Goal: Transaction & Acquisition: Book appointment/travel/reservation

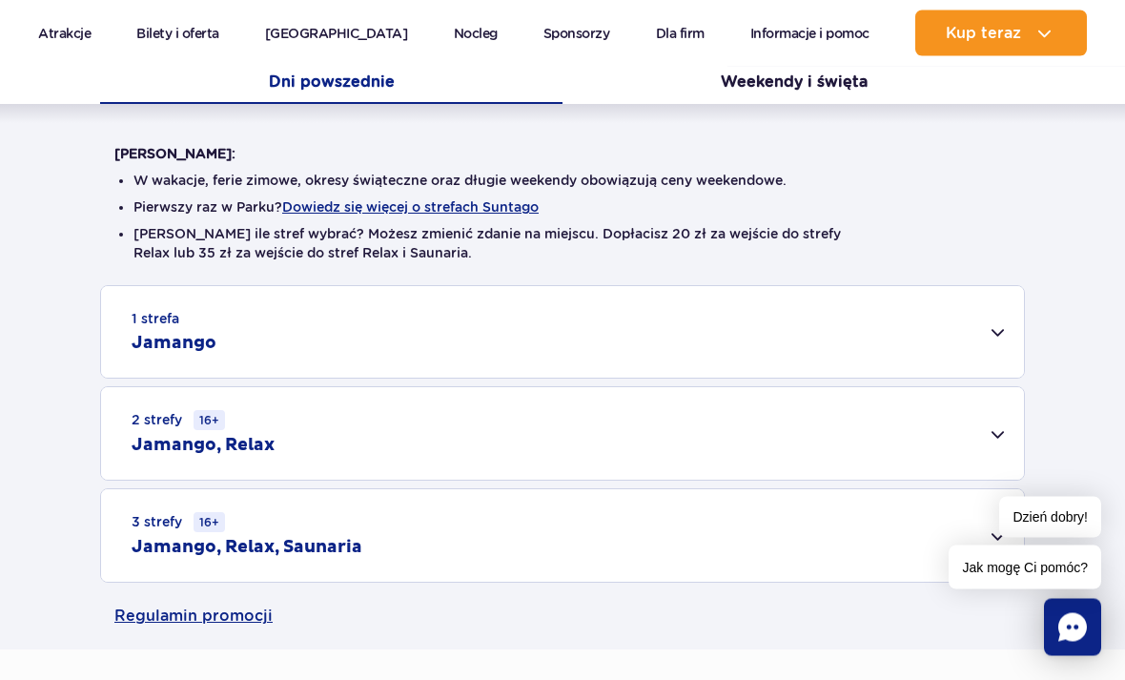
scroll to position [419, 0]
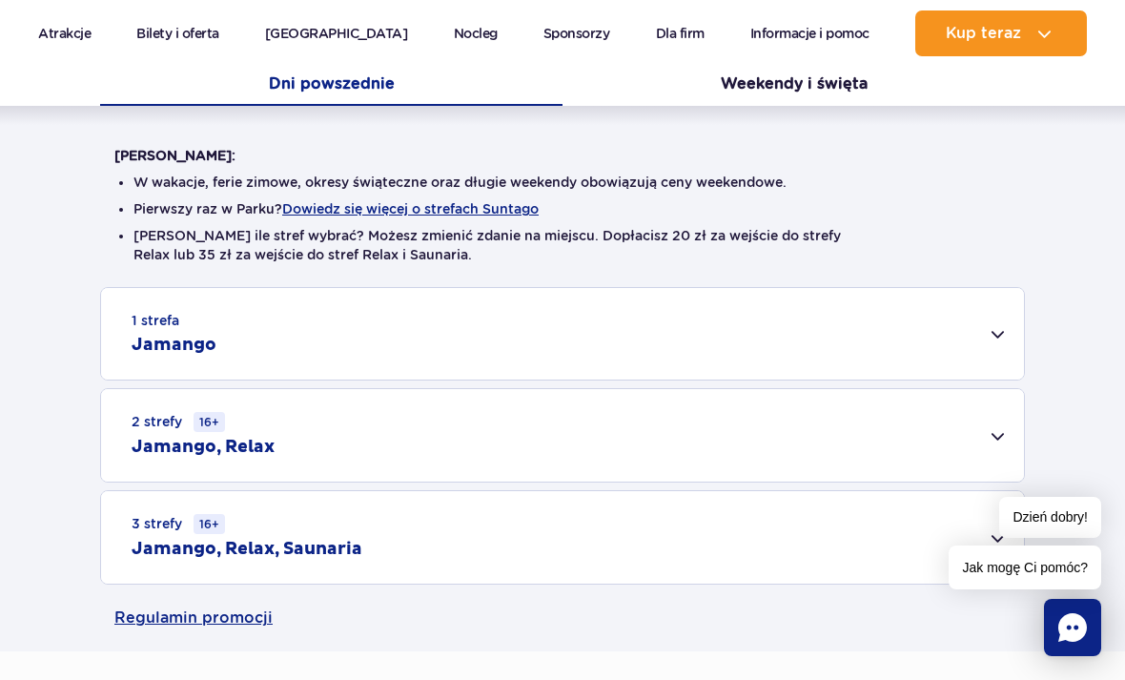
click at [197, 465] on div "2 strefy 16+ Jamango, Relax" at bounding box center [562, 435] width 923 height 93
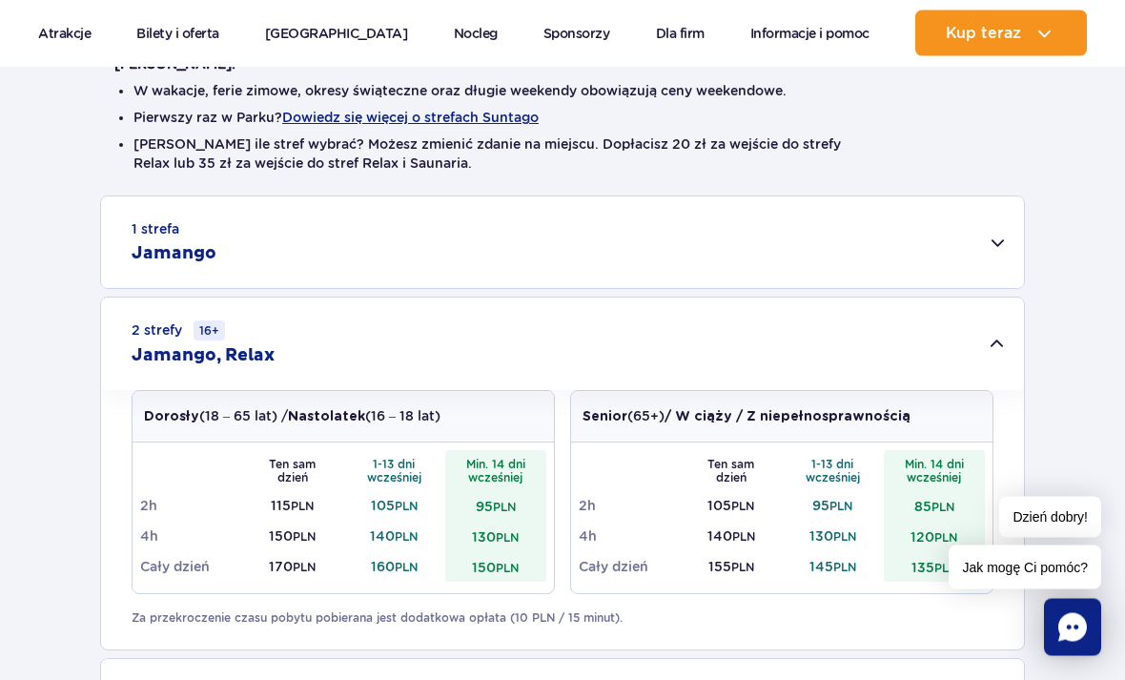
scroll to position [529, 0]
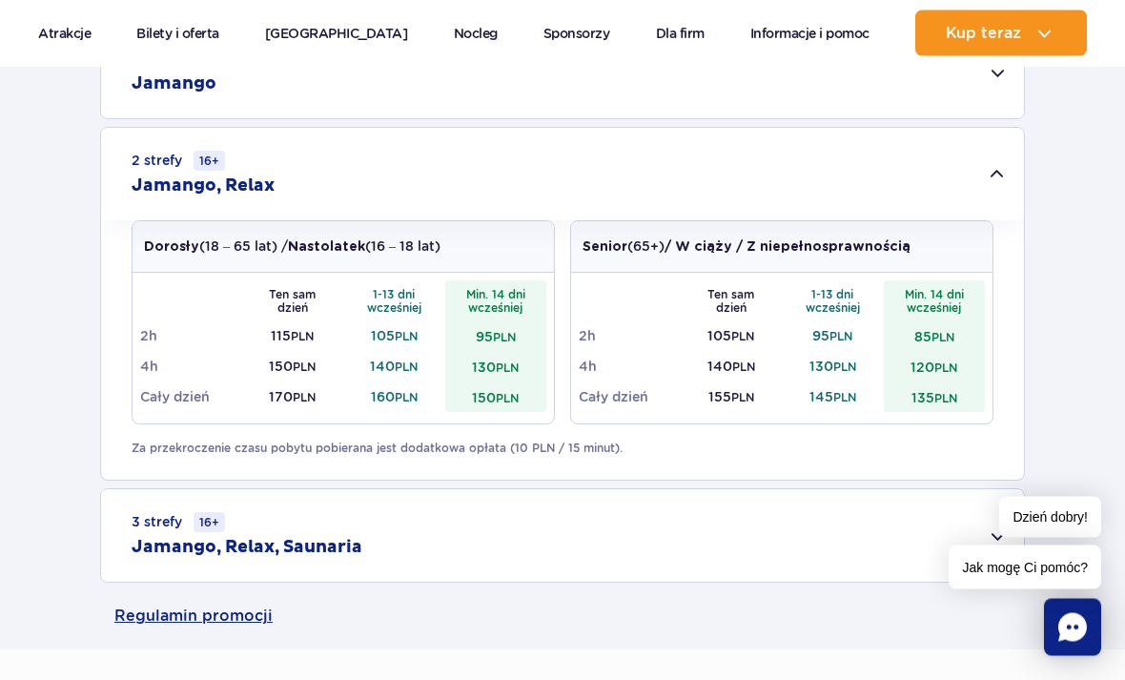
click at [323, 519] on div "3 strefy 16+ Jamango, Relax, Saunaria" at bounding box center [562, 536] width 923 height 93
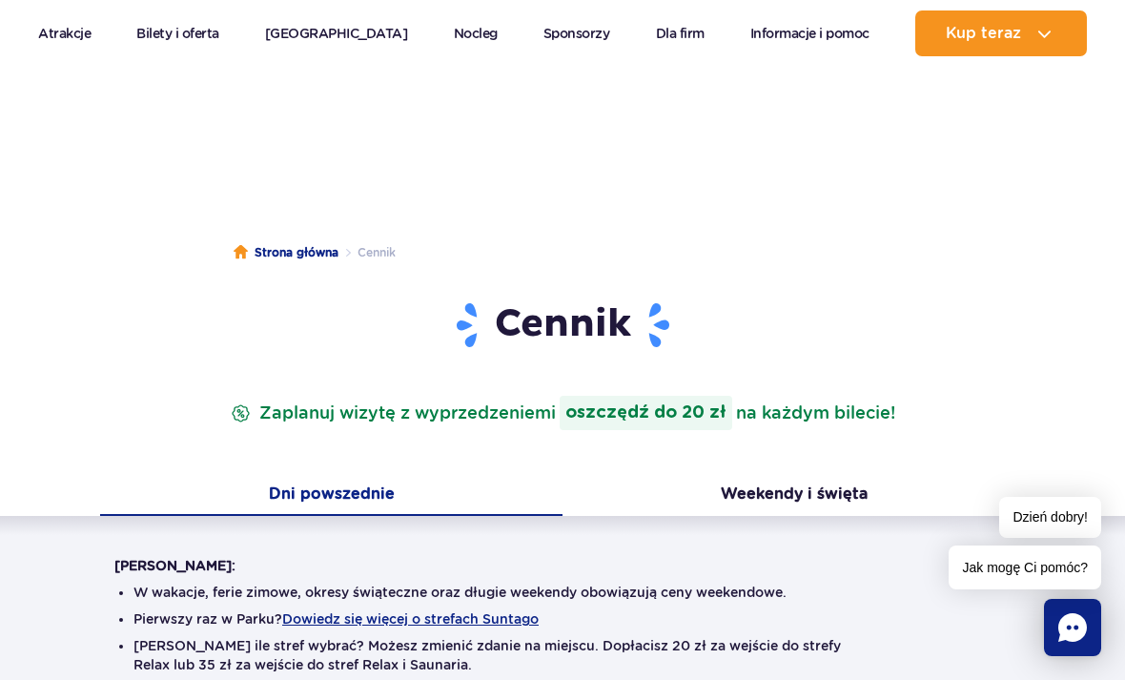
scroll to position [0, 0]
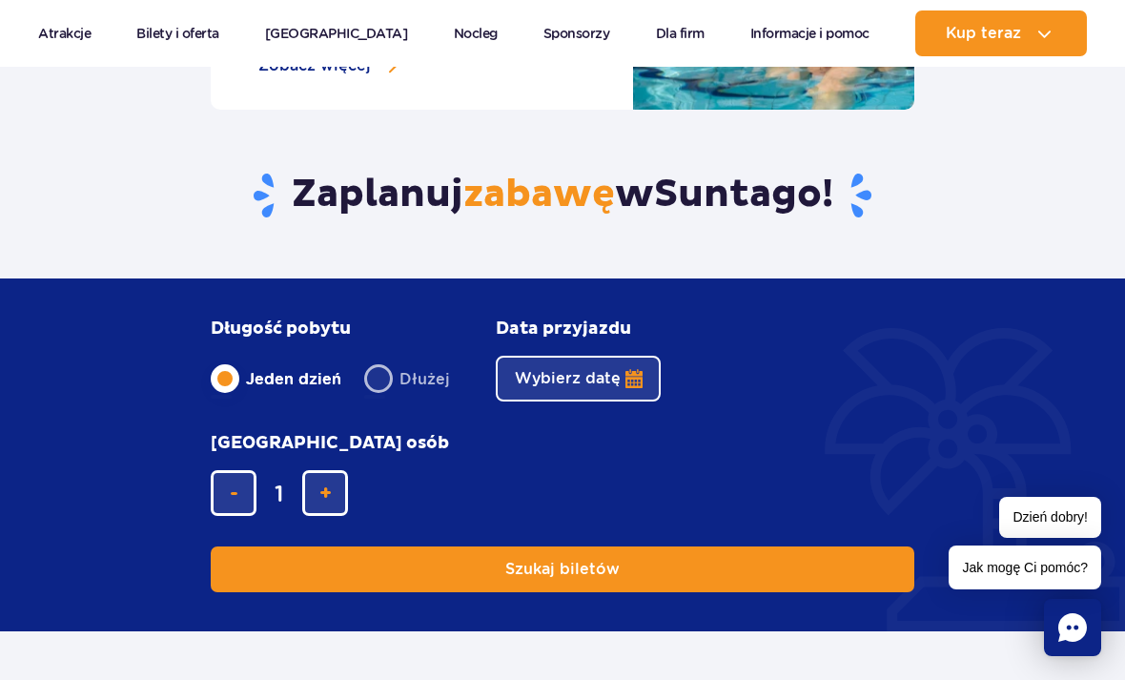
scroll to position [2151, 0]
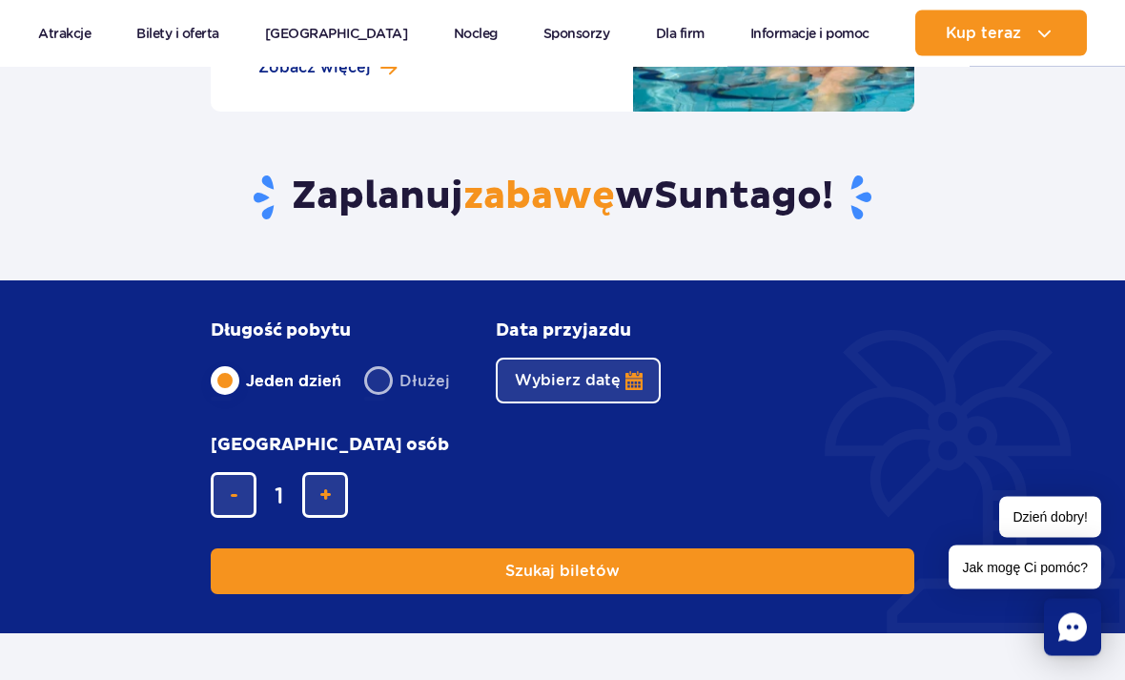
click at [582, 396] on button "Wybierz datę" at bounding box center [578, 382] width 165 height 46
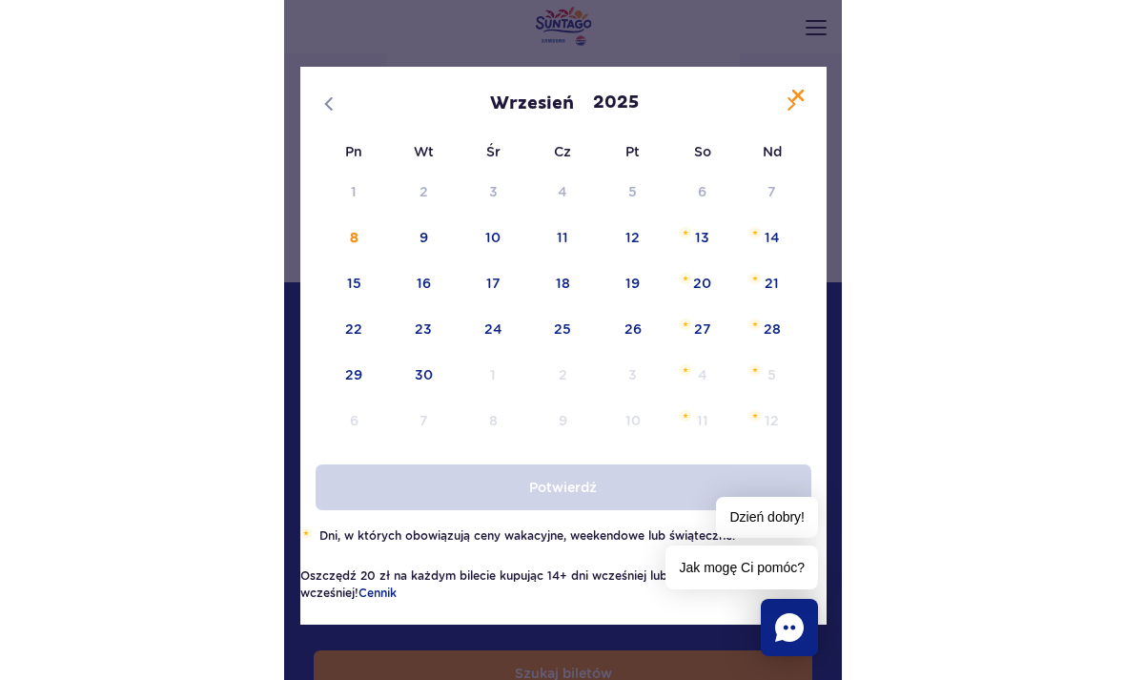
scroll to position [2151, 0]
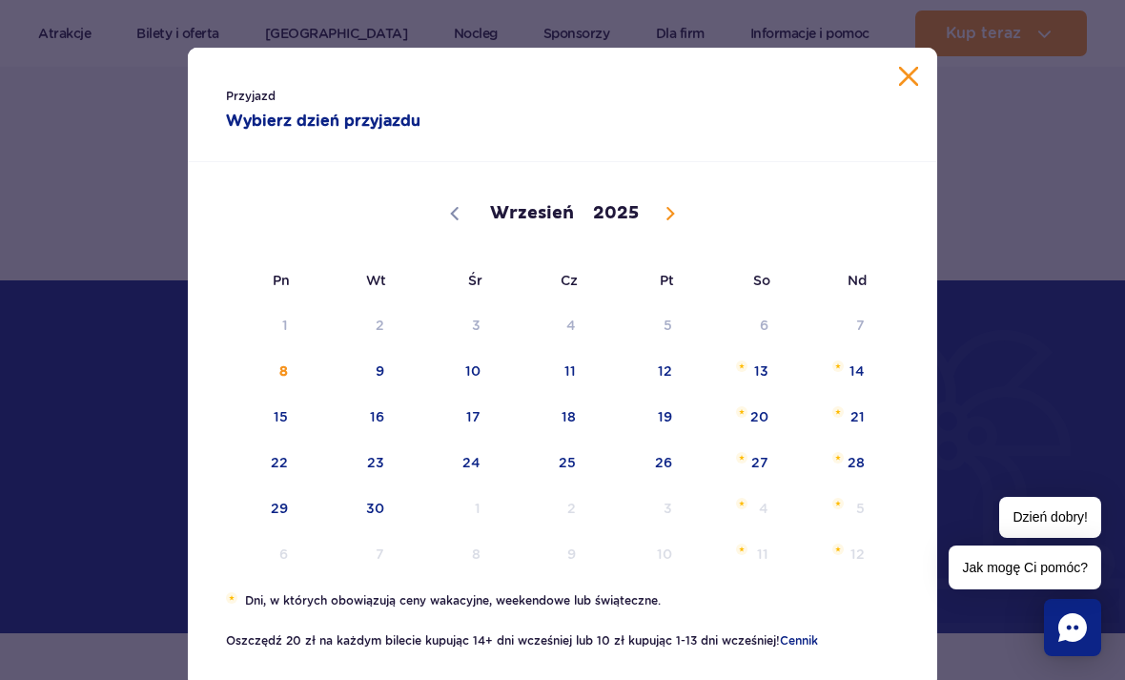
click at [902, 55] on div "Przyjazd Wybierz dzień przyjazdu" at bounding box center [563, 105] width 750 height 114
click at [895, 82] on div "Przyjazd Wybierz dzień przyjazdu" at bounding box center [563, 105] width 750 height 114
click at [928, 94] on div "Przyjazd Wybierz dzień przyjazdu" at bounding box center [563, 105] width 750 height 114
click at [908, 86] on button "Zamknij kalendarz" at bounding box center [908, 76] width 19 height 19
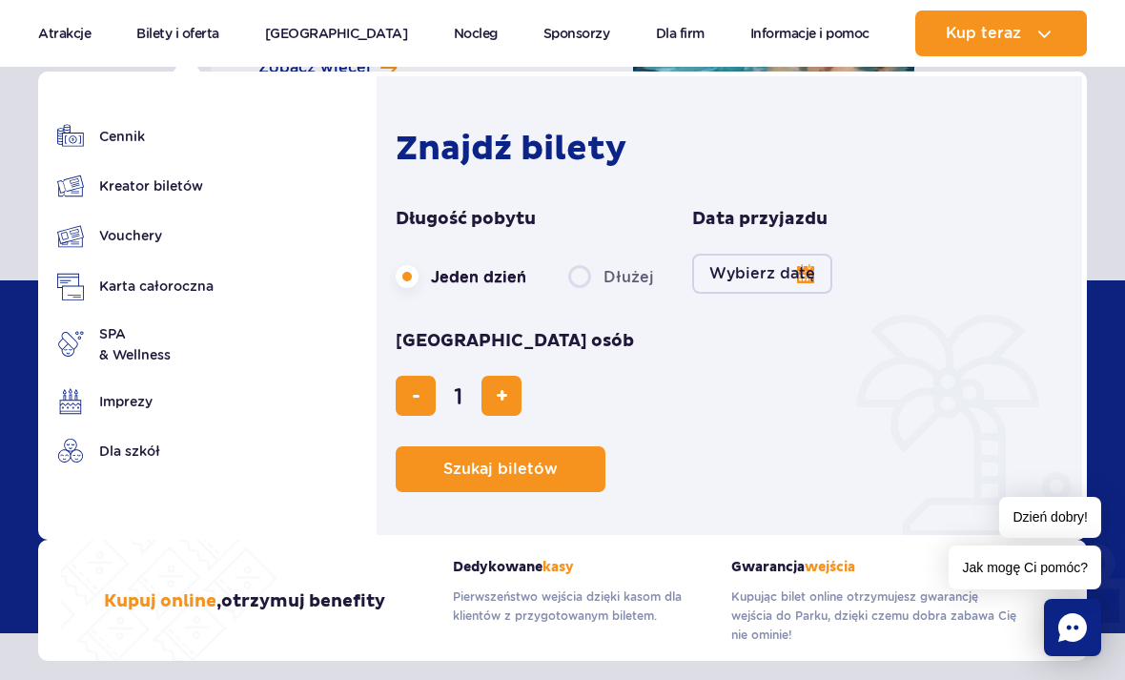
click at [101, 140] on link "Cennik" at bounding box center [135, 136] width 156 height 27
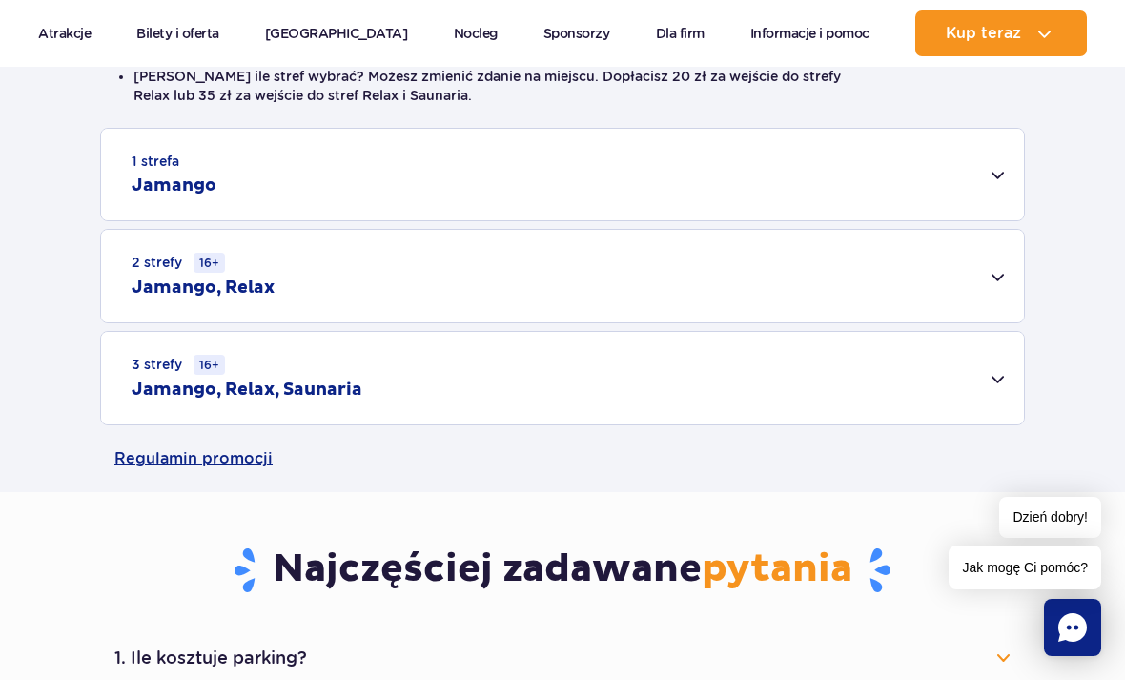
scroll to position [575, 0]
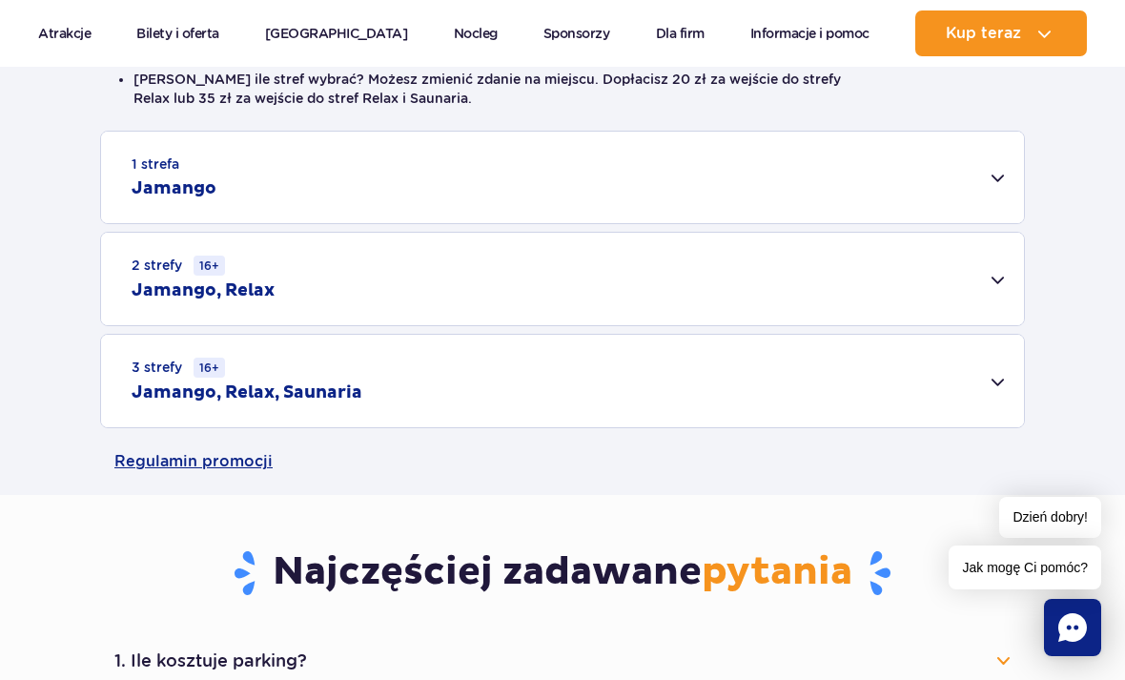
click at [314, 290] on div "2 strefy 16+ Jamango, Relax" at bounding box center [562, 279] width 923 height 93
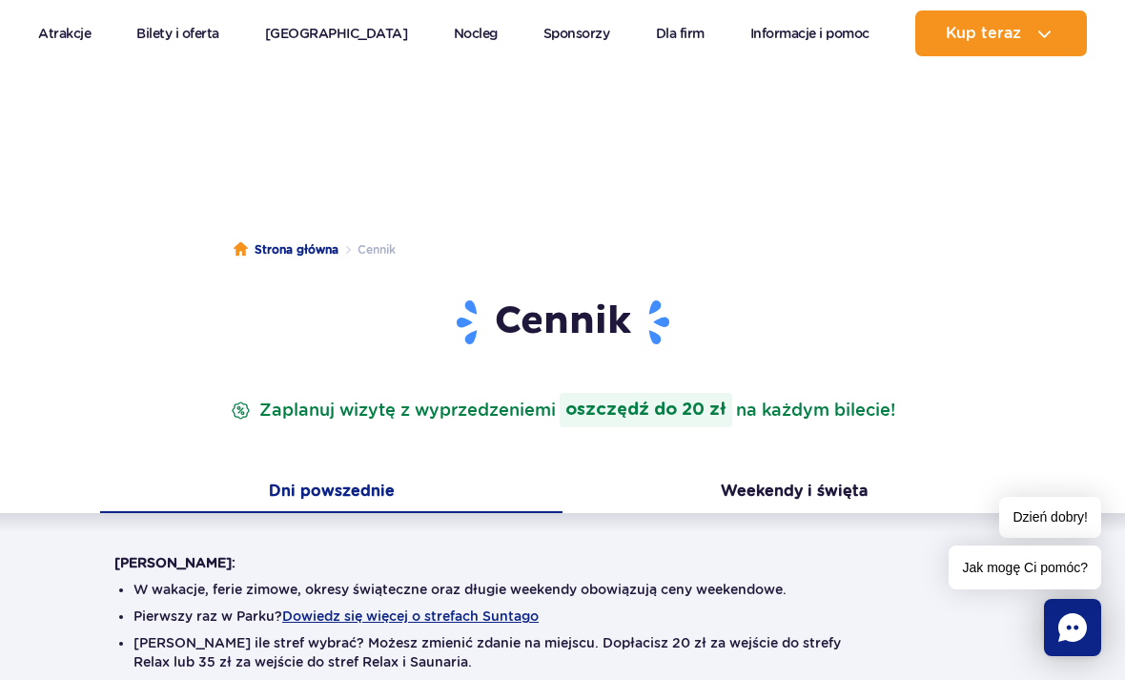
scroll to position [0, 0]
